Goal: Information Seeking & Learning: Learn about a topic

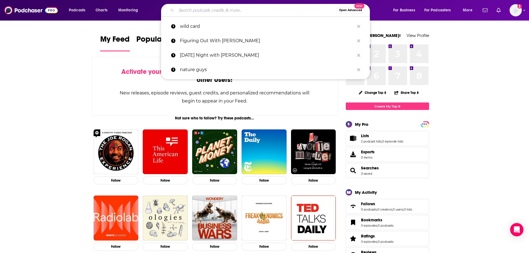
click at [191, 9] on input "Search podcasts, credits, & more..." at bounding box center [256, 10] width 160 height 9
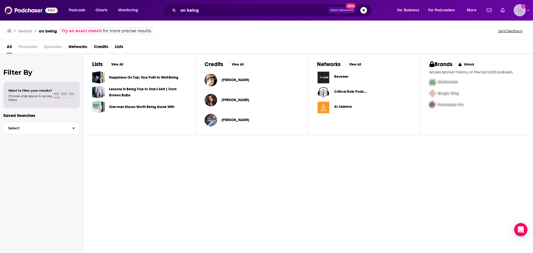
click at [523, 7] on icon "Add a profile image" at bounding box center [524, 6] width 4 height 4
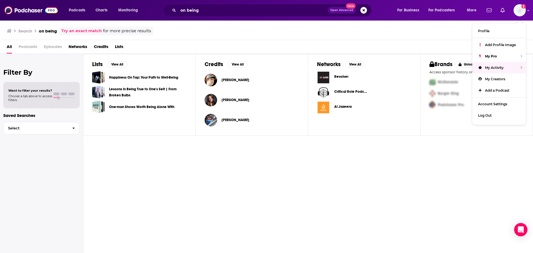
drag, startPoint x: 297, startPoint y: 35, endPoint x: 289, endPoint y: 35, distance: 8.1
click at [296, 35] on div "Search on being Try an exact match for more precise results Send feedback" at bounding box center [266, 31] width 518 height 9
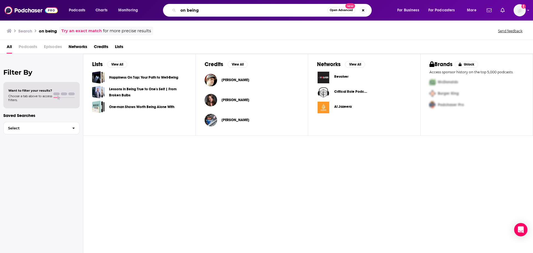
click at [206, 11] on input "on being" at bounding box center [252, 10] width 149 height 9
type input "on being with [PERSON_NAME]"
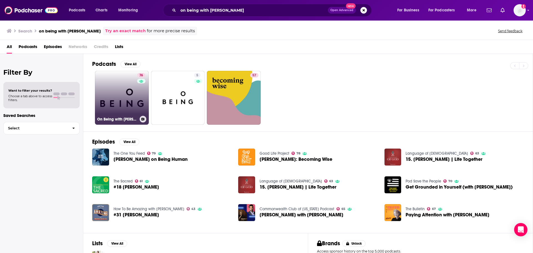
click at [122, 97] on link "76 On Being with [PERSON_NAME]" at bounding box center [122, 98] width 54 height 54
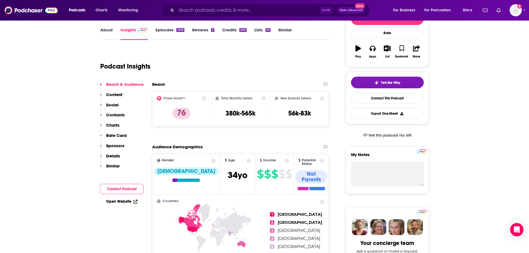
scroll to position [28, 0]
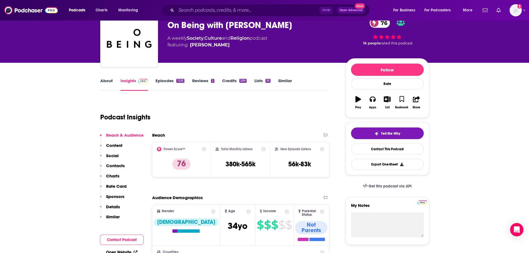
click at [163, 80] on link "Episodes 1235" at bounding box center [170, 84] width 29 height 13
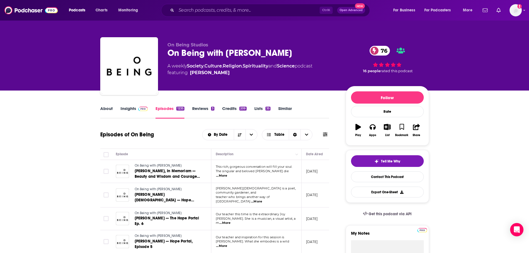
click at [126, 108] on link "Insights" at bounding box center [135, 112] width 28 height 13
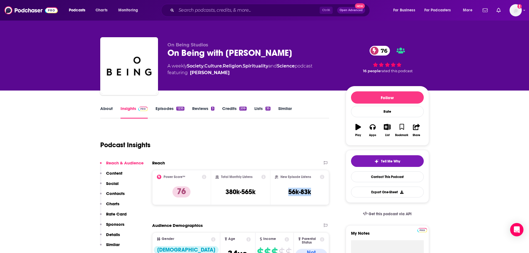
drag, startPoint x: 311, startPoint y: 193, endPoint x: 283, endPoint y: 192, distance: 28.1
click at [283, 192] on div "New Episode Listens 56k-83k" at bounding box center [300, 188] width 50 height 26
copy h3 "56k-83k"
